Goal: Task Accomplishment & Management: Complete application form

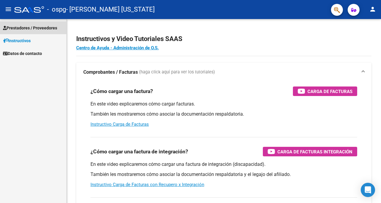
click at [52, 25] on span "Prestadores / Proveedores" at bounding box center [30, 28] width 54 height 7
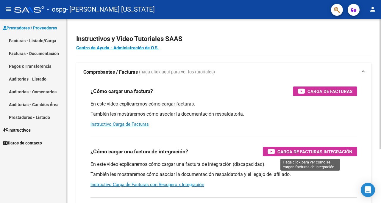
click at [282, 153] on span "Carga de Facturas Integración" at bounding box center [314, 151] width 75 height 7
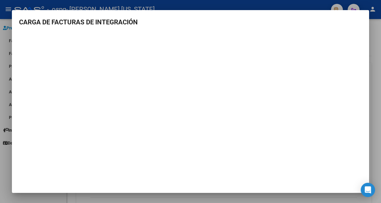
click at [380, 76] on div at bounding box center [190, 101] width 381 height 203
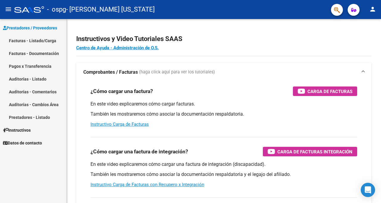
click at [39, 38] on link "Facturas - Listado/Carga" at bounding box center [33, 40] width 66 height 13
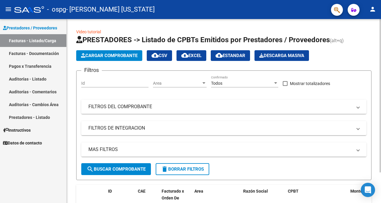
click at [106, 54] on span "Cargar Comprobante" at bounding box center [109, 55] width 57 height 5
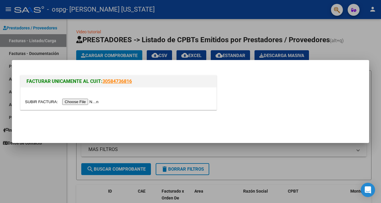
click at [84, 101] on input "file" at bounding box center [62, 102] width 75 height 6
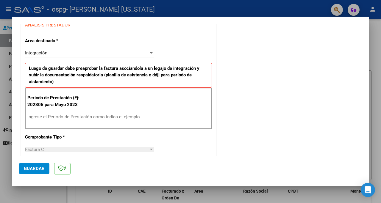
scroll to position [121, 0]
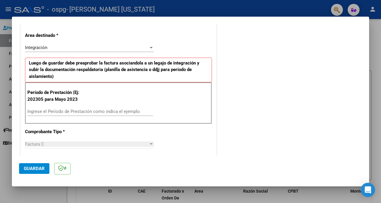
click at [36, 112] on input "Ingrese el Período de Prestación como indica el ejemplo" at bounding box center [90, 111] width 126 height 5
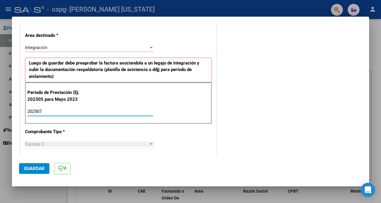
type input "202507"
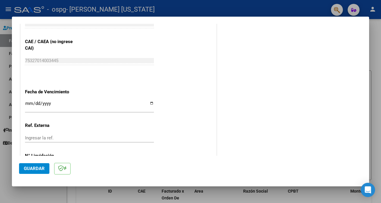
scroll to position [394, 0]
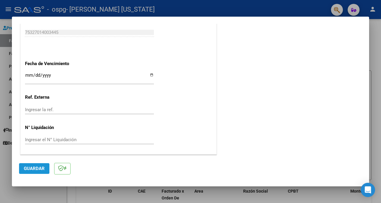
click at [29, 168] on span "Guardar" at bounding box center [34, 168] width 21 height 5
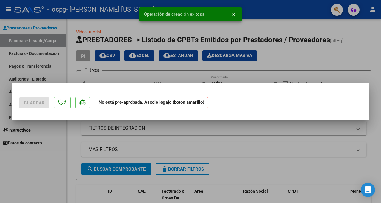
scroll to position [0, 0]
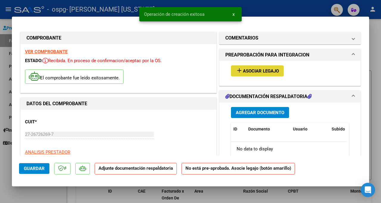
click at [249, 70] on span "Asociar Legajo" at bounding box center [261, 70] width 36 height 5
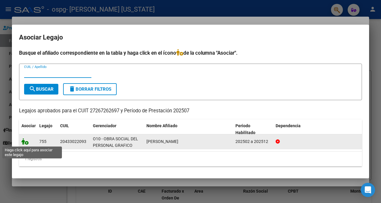
click at [24, 143] on icon at bounding box center [24, 141] width 7 height 7
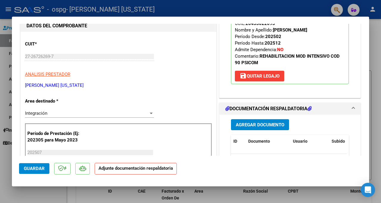
scroll to position [94, 0]
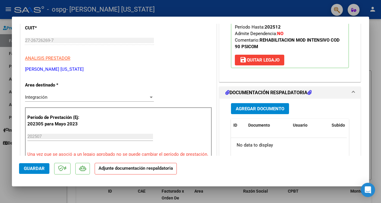
click at [263, 110] on span "Agregar Documento" at bounding box center [260, 108] width 48 height 5
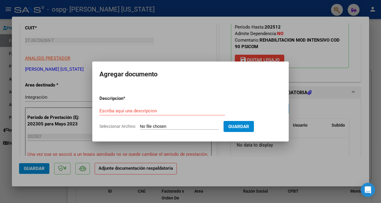
click at [156, 126] on input "Seleccionar Archivo" at bounding box center [179, 127] width 79 height 6
type input "C:\fakepath\[PERSON_NAME] [DATE] planilla.pdf"
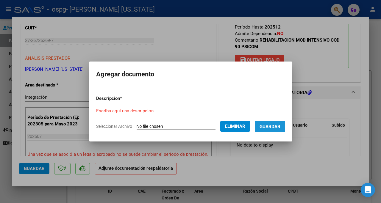
click at [279, 127] on span "Guardar" at bounding box center [269, 126] width 21 height 5
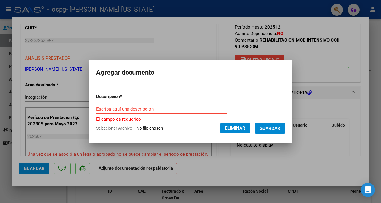
click at [124, 108] on input "Escriba aquí una descripcion" at bounding box center [161, 109] width 130 height 5
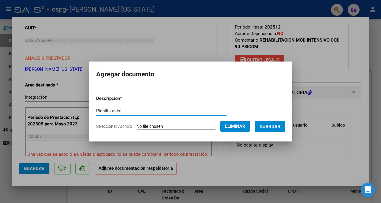
type input "Planilla asist."
click at [273, 125] on span "Guardar" at bounding box center [269, 126] width 21 height 5
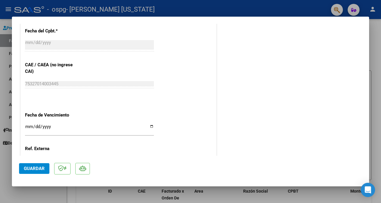
scroll to position [407, 0]
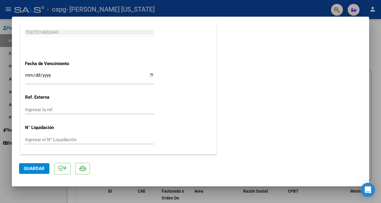
click at [26, 170] on span "Guardar" at bounding box center [34, 168] width 21 height 5
click at [377, 95] on div at bounding box center [190, 101] width 381 height 203
type input "$ 0,00"
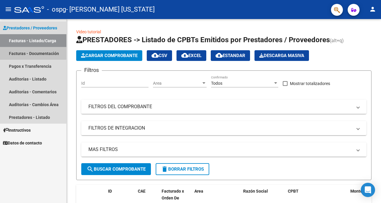
click at [27, 51] on link "Facturas - Documentación" at bounding box center [33, 53] width 66 height 13
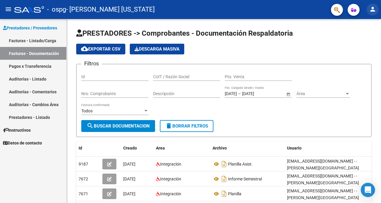
click at [372, 10] on mat-icon "person" at bounding box center [372, 9] width 7 height 7
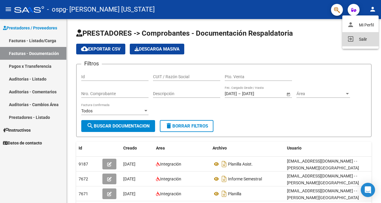
click at [360, 41] on button "exit_to_app Salir" at bounding box center [360, 39] width 36 height 14
